Goal: Task Accomplishment & Management: Complete application form

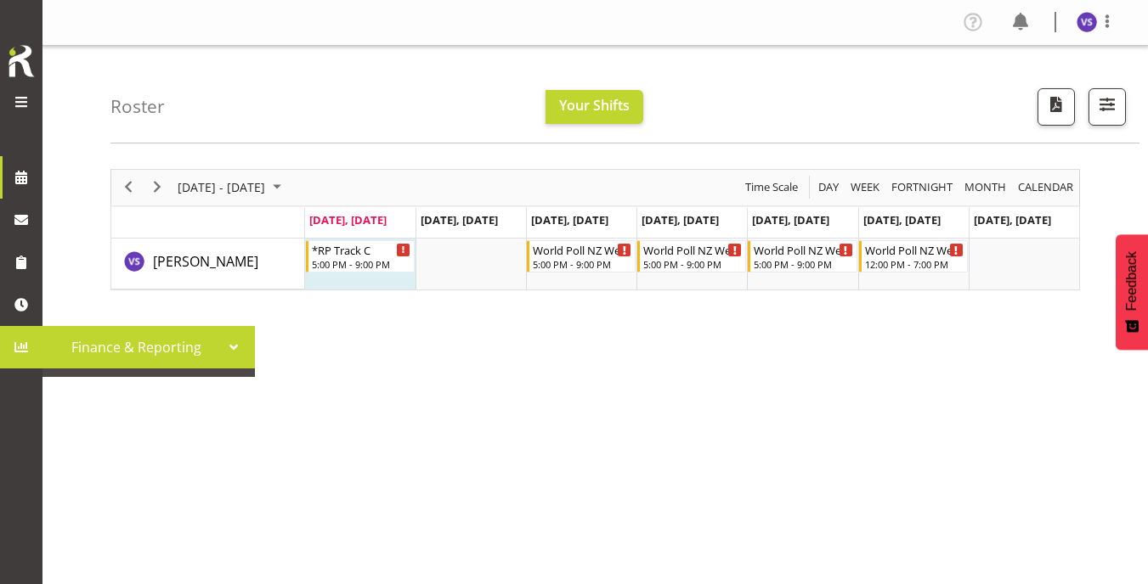
click at [13, 445] on div "Symphony Research Finance & Reporting" at bounding box center [28, 292] width 57 height 584
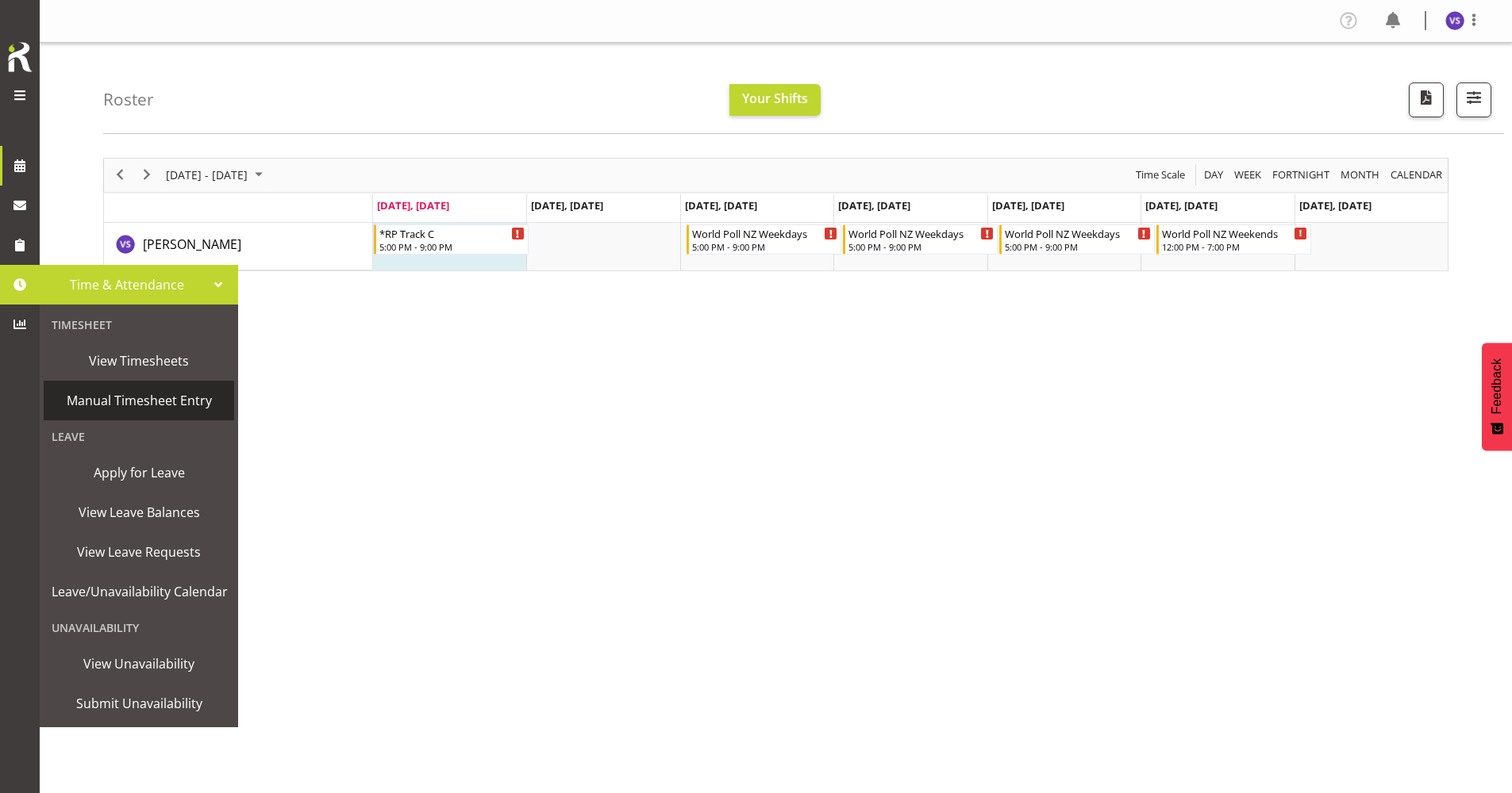
click at [103, 391] on span "Manual Timesheet Entry" at bounding box center [138, 400] width 175 height 23
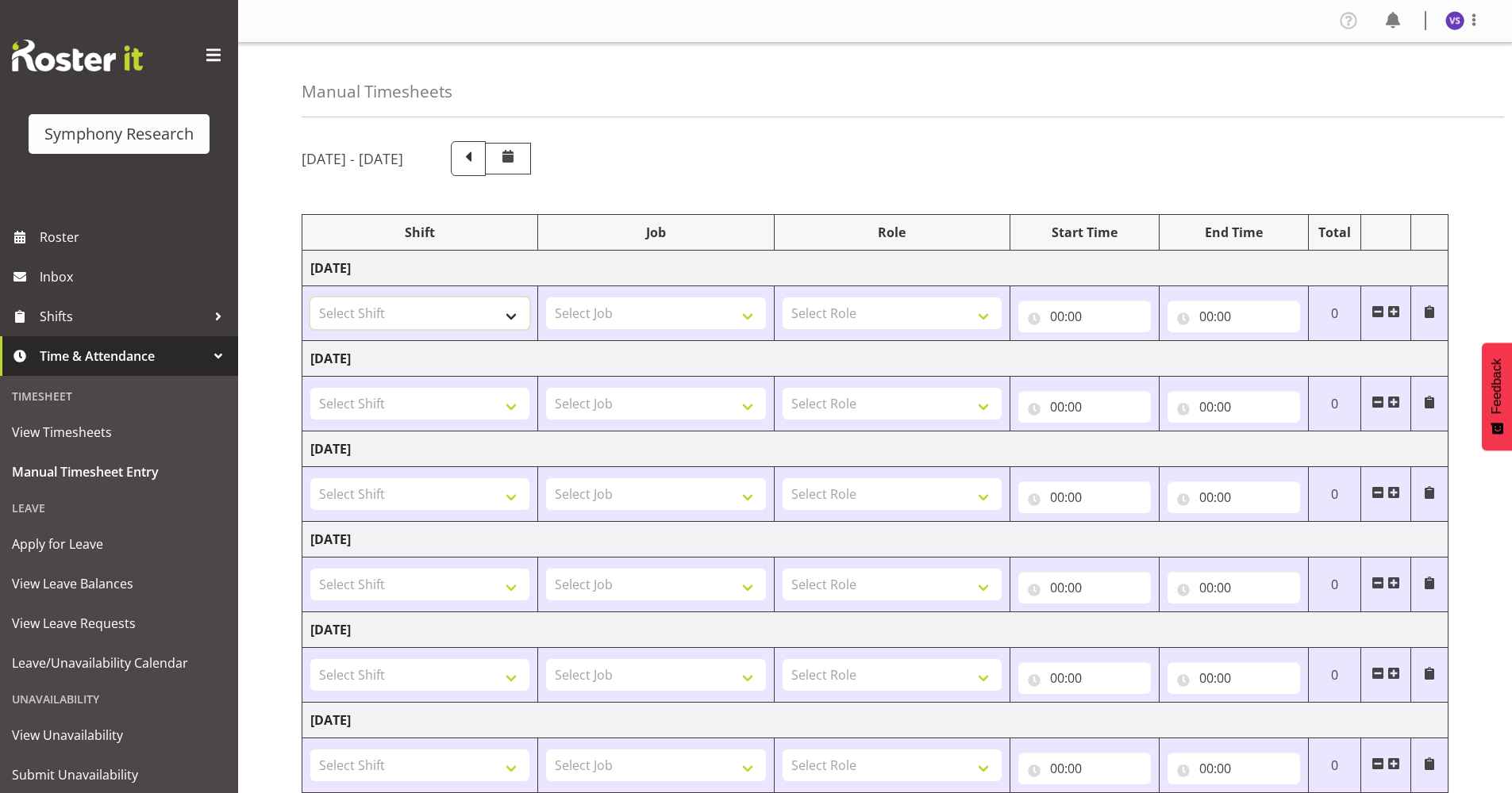
click at [511, 321] on select "Select Shift !!Project Briefing (Job to be assigned) !!Weekend Residential (Ros…" at bounding box center [420, 314] width 219 height 32
select select "9010"
click at [310, 298] on select "Select Shift !!Project Briefing (Job to be assigned) !!Weekend Residential (Ros…" at bounding box center [420, 314] width 219 height 32
click at [736, 316] on select "Select Job 550060 IF Admin 553492 World Poll Aus Wave 2 Main 2025 553493 World …" at bounding box center [655, 314] width 219 height 32
select select "10239"
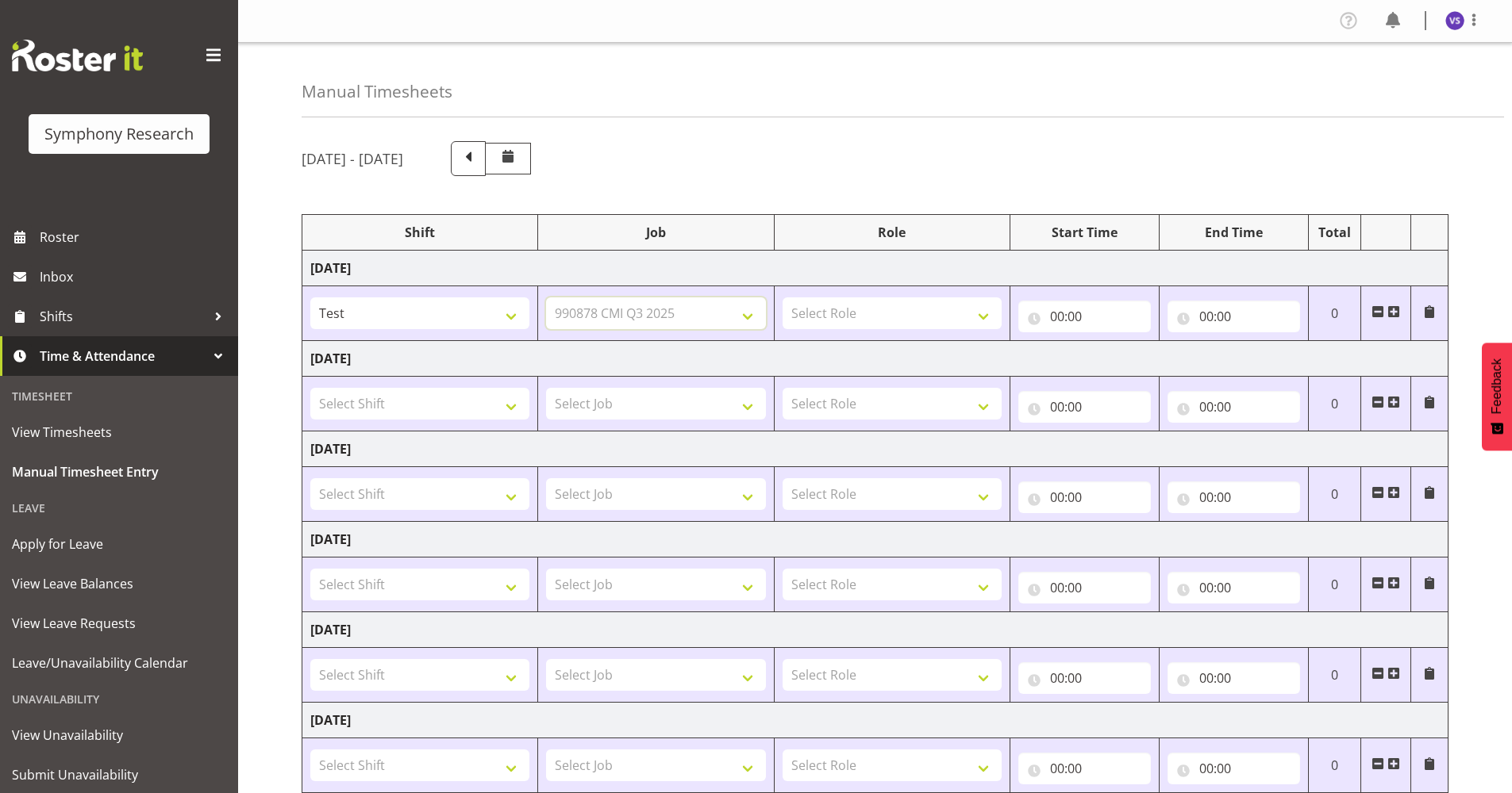
click at [546, 298] on select "Select Job 550060 IF Admin 553492 World Poll Aus Wave 2 Main 2025 553493 World …" at bounding box center [655, 314] width 219 height 32
click at [980, 319] on select "Select Role Briefing Interviewing" at bounding box center [892, 314] width 219 height 32
select select "47"
click at [783, 298] on select "Select Role Briefing Interviewing" at bounding box center [892, 314] width 219 height 32
click at [1059, 320] on input "00:00" at bounding box center [1085, 317] width 133 height 32
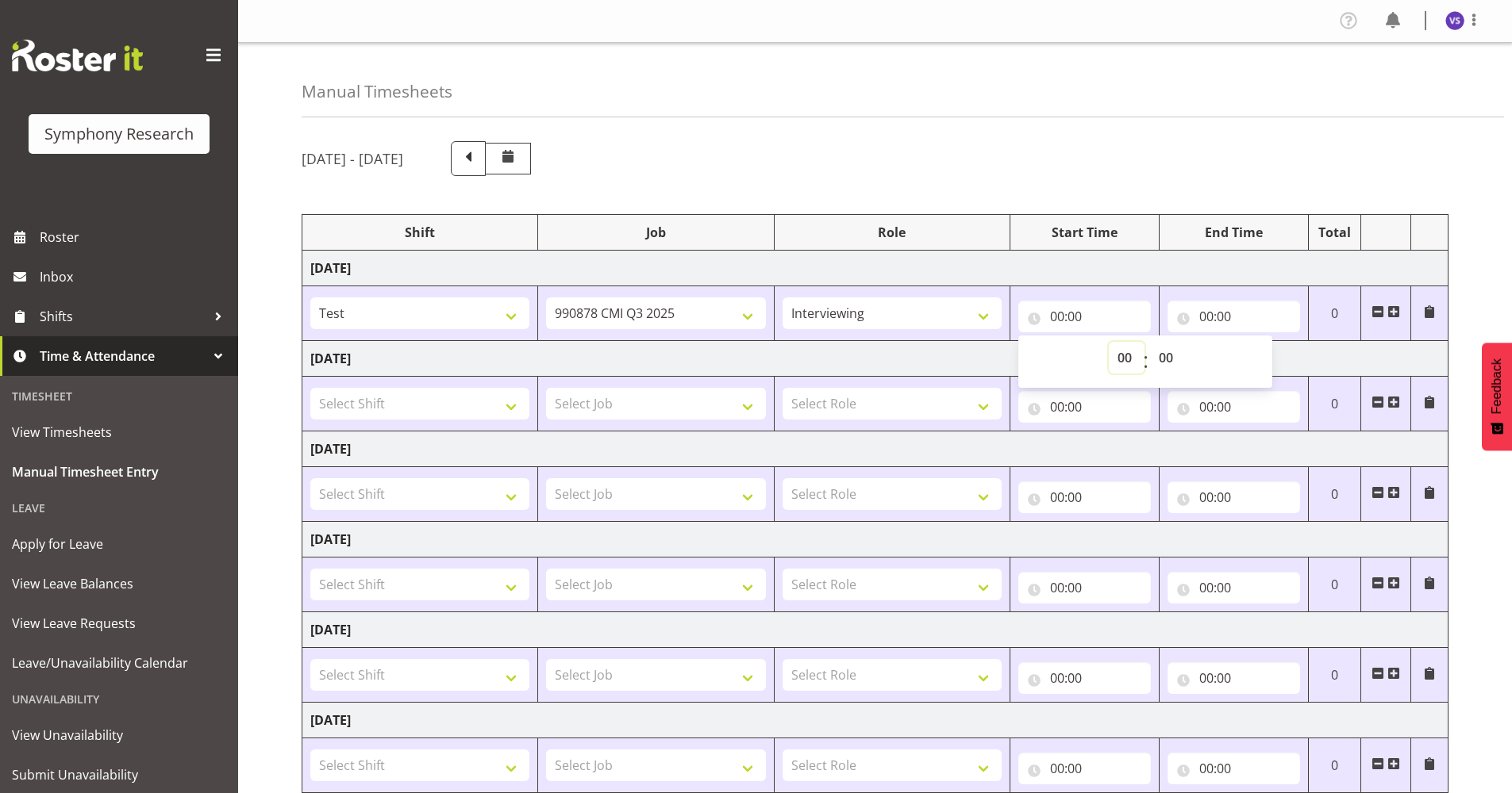
click at [1124, 357] on select "00 01 02 03 04 05 06 07 08 09 10 11 12 13 14 15 16 17 18 19 20 21 22 23" at bounding box center [1127, 358] width 36 height 32
select select "17"
click at [1109, 342] on select "00 01 02 03 04 05 06 07 08 09 10 11 12 13 14 15 16 17 18 19 20 21 22 23" at bounding box center [1127, 358] width 36 height 32
type input "17:00"
click at [1205, 329] on input "00:00" at bounding box center [1234, 317] width 133 height 32
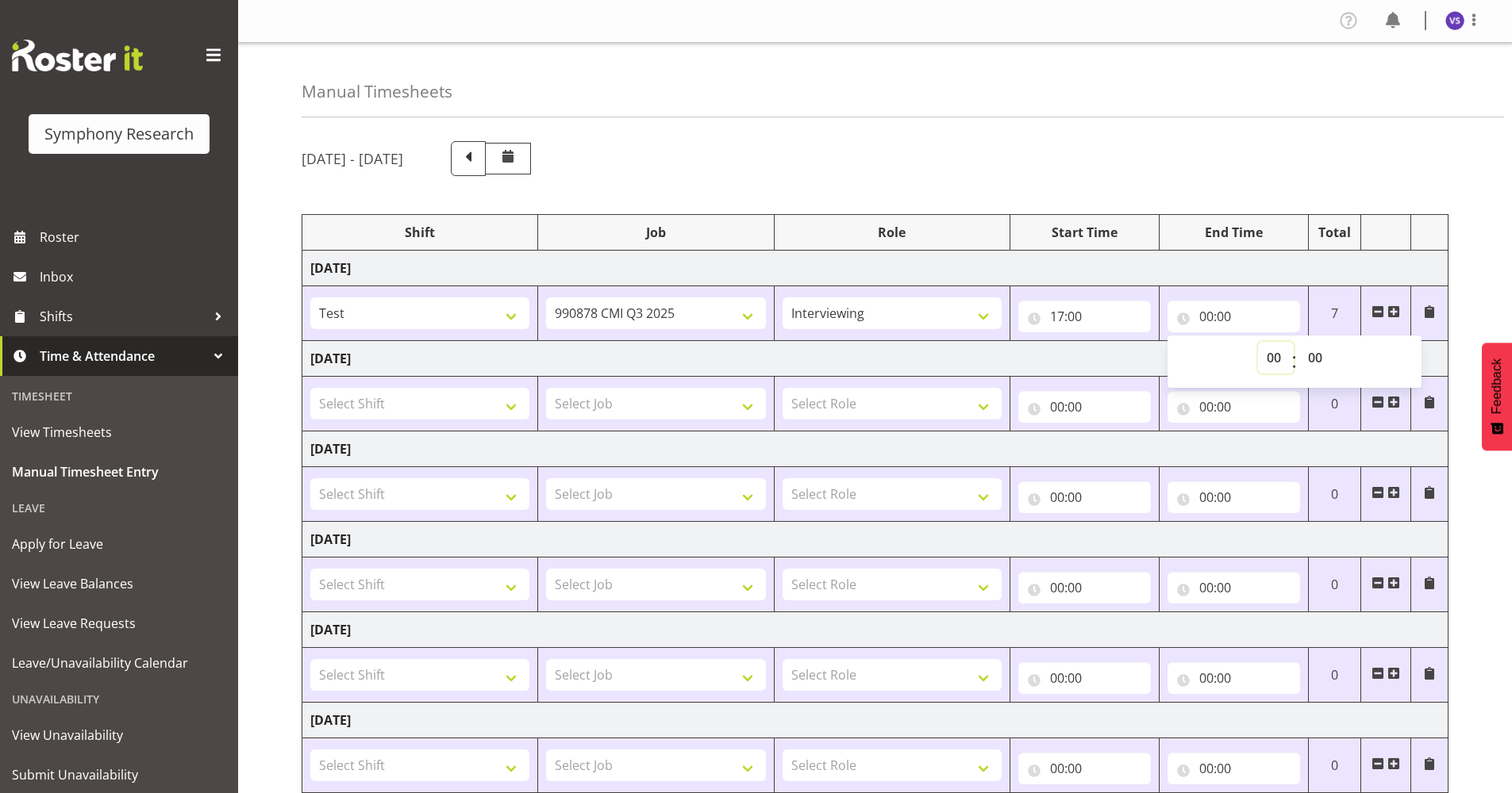
click at [1273, 358] on select "00 01 02 03 04 05 06 07 08 09 10 11 12 13 14 15 16 17 18 19 20 21 22 23" at bounding box center [1276, 358] width 36 height 32
select select "21"
click at [1258, 342] on select "00 01 02 03 04 05 06 07 08 09 10 11 12 13 14 15 16 17 18 19 20 21 22 23" at bounding box center [1276, 358] width 36 height 32
type input "21:00"
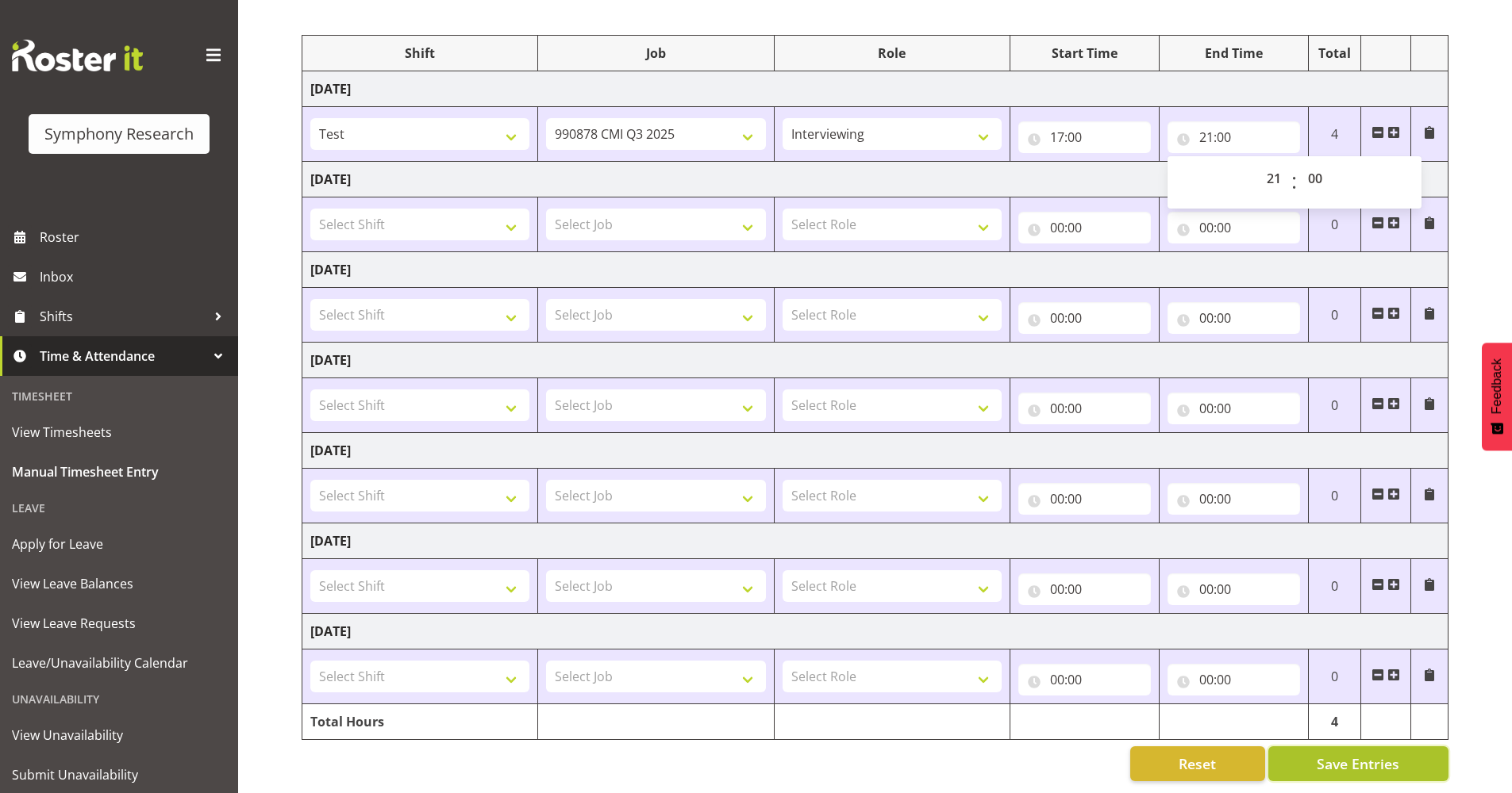
click at [1392, 754] on span "Save Entries" at bounding box center [1358, 764] width 82 height 21
